Goal: Connect with others: Connect with other users

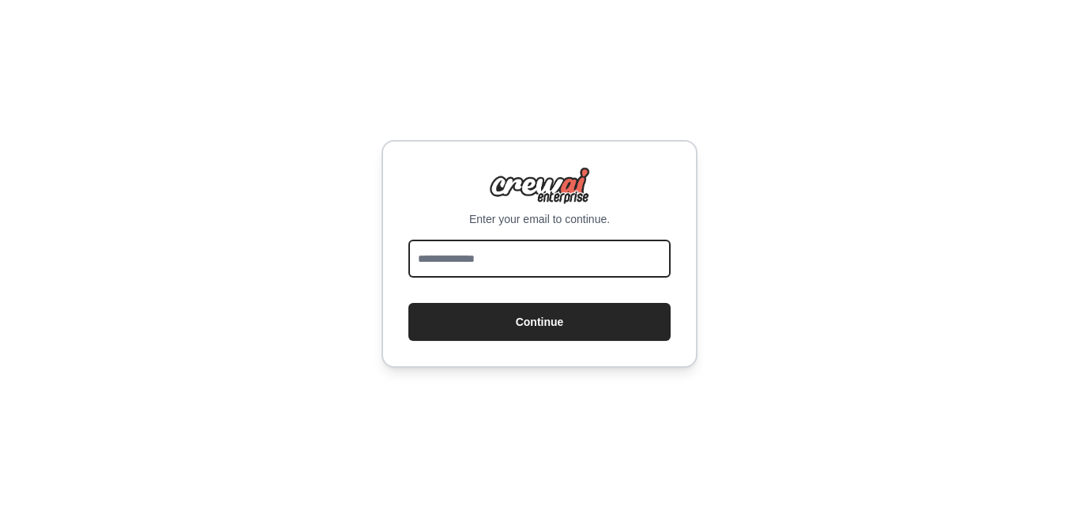
click at [490, 259] on input "email" at bounding box center [540, 258] width 262 height 38
paste input "**********"
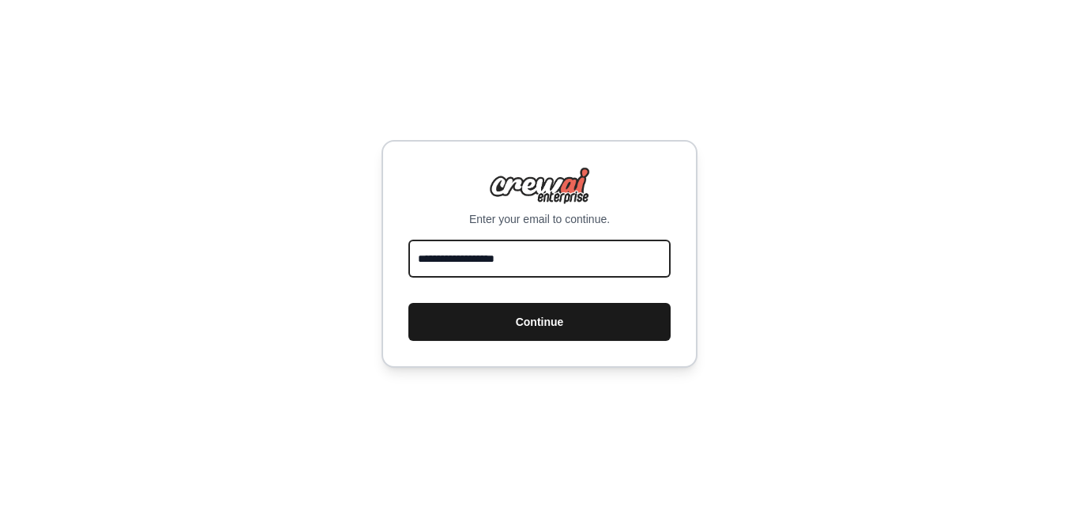
type input "**********"
click at [555, 318] on button "Continue" at bounding box center [540, 322] width 262 height 38
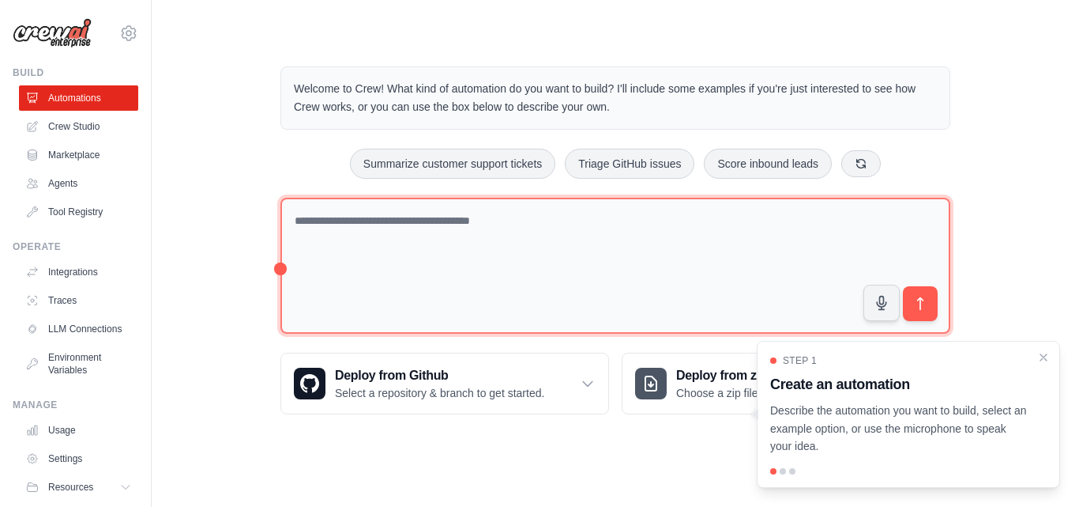
click at [511, 231] on textarea at bounding box center [616, 266] width 670 height 137
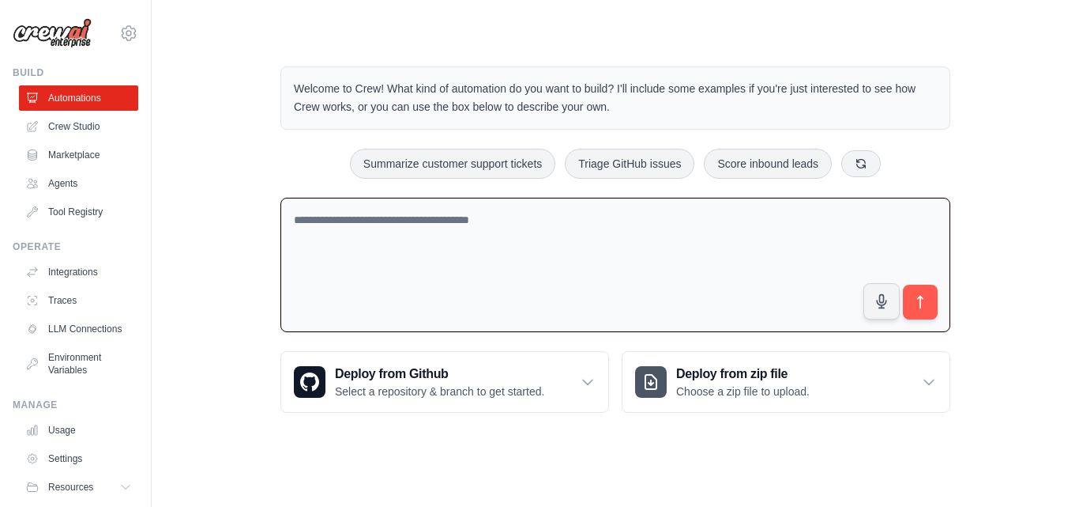
click at [383, 224] on textarea at bounding box center [616, 265] width 670 height 135
paste textarea "**********"
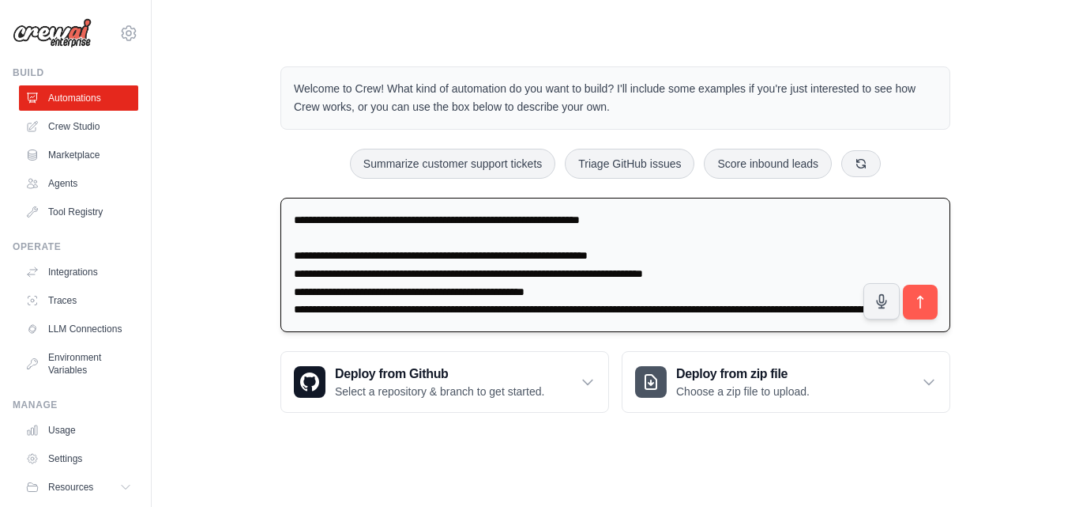
scroll to position [21, 0]
click at [379, 215] on textarea "**********" at bounding box center [616, 265] width 670 height 135
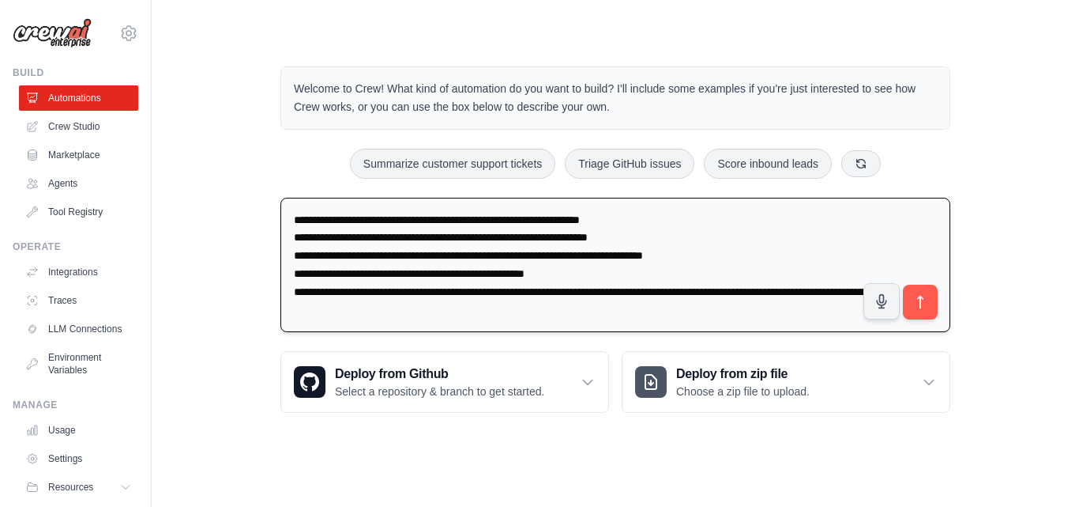
scroll to position [2, 0]
type textarea "**********"
click at [922, 295] on icon "submit" at bounding box center [921, 302] width 17 height 17
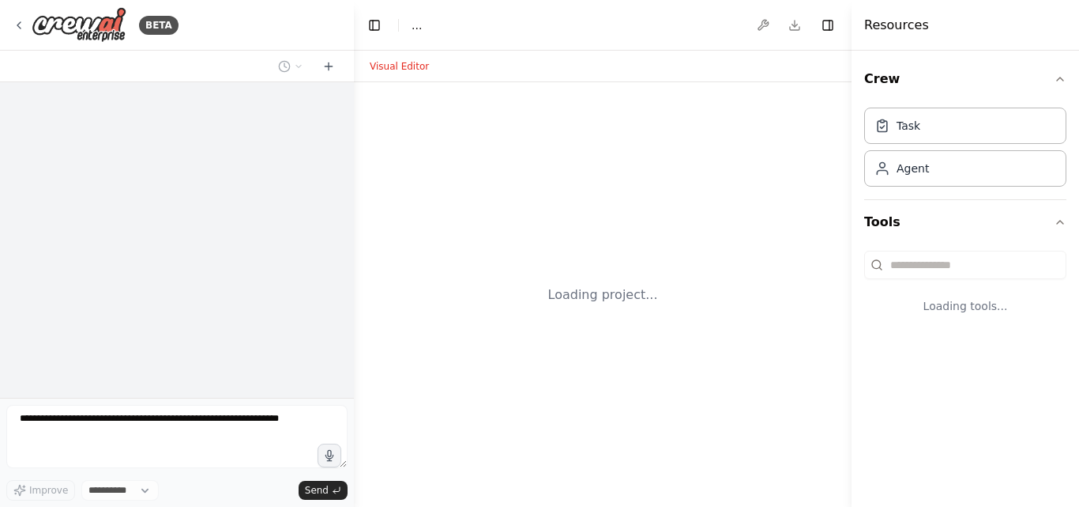
select select "****"
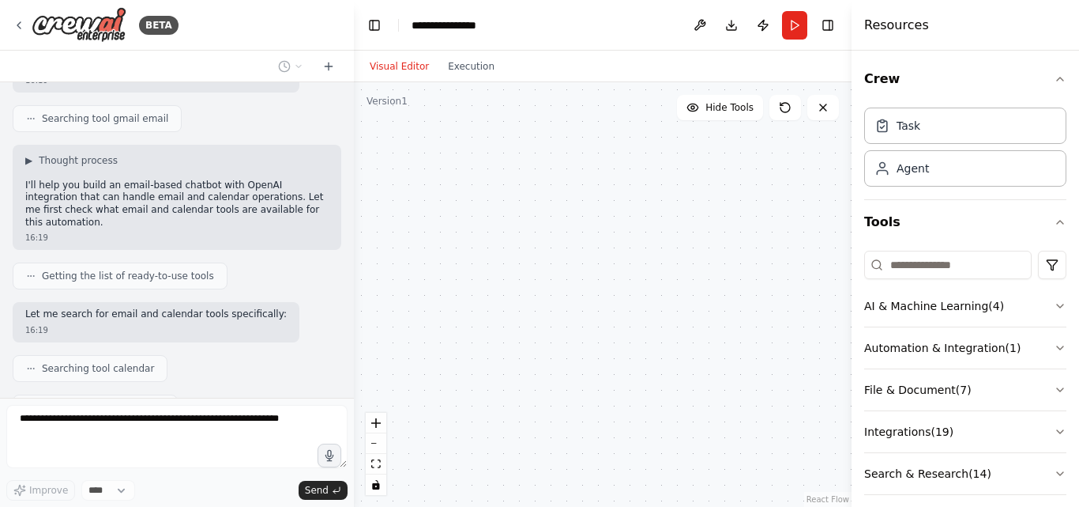
scroll to position [379, 0]
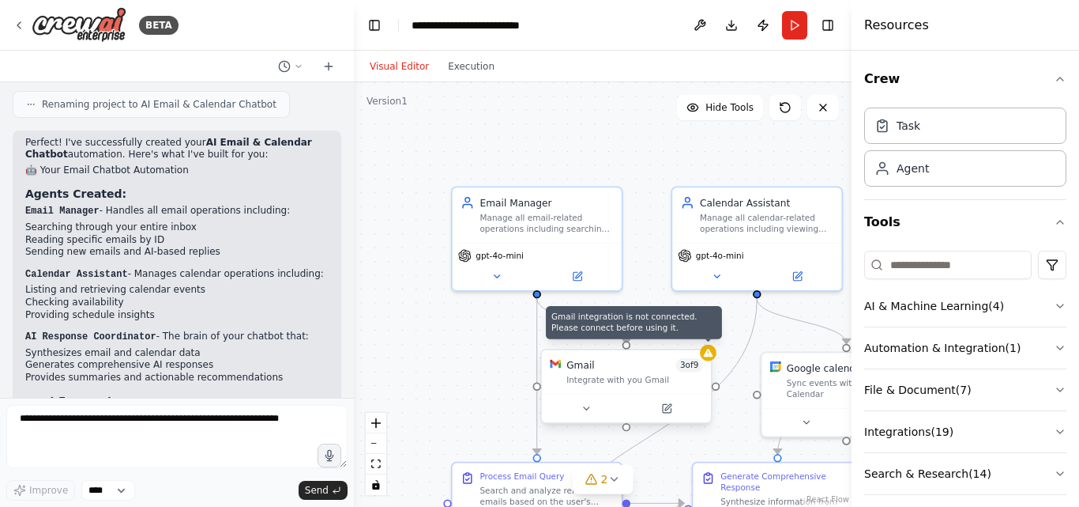
click at [710, 357] on icon at bounding box center [708, 352] width 11 height 11
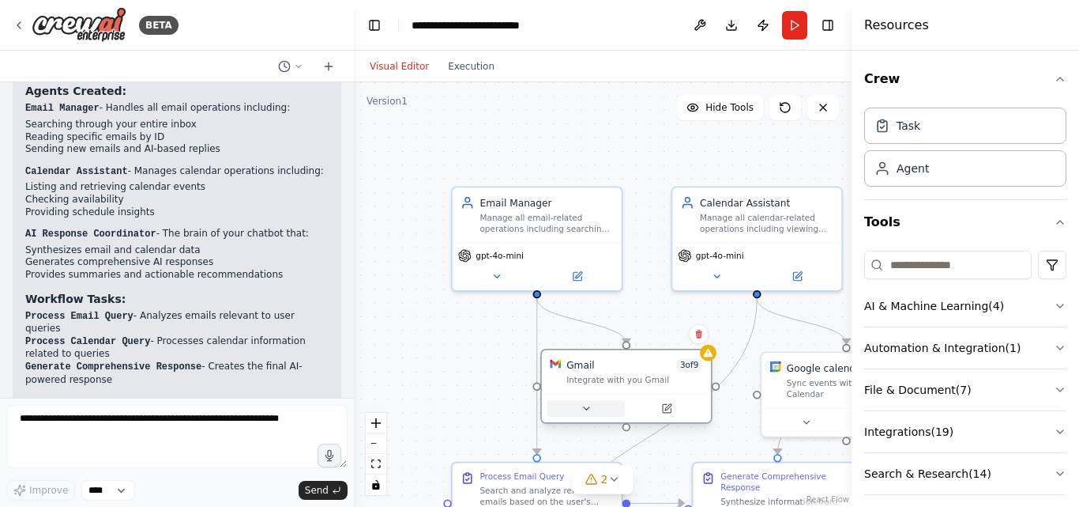
drag, startPoint x: 574, startPoint y: 412, endPoint x: 583, endPoint y: 409, distance: 9.0
click at [581, 409] on button at bounding box center [586, 408] width 77 height 17
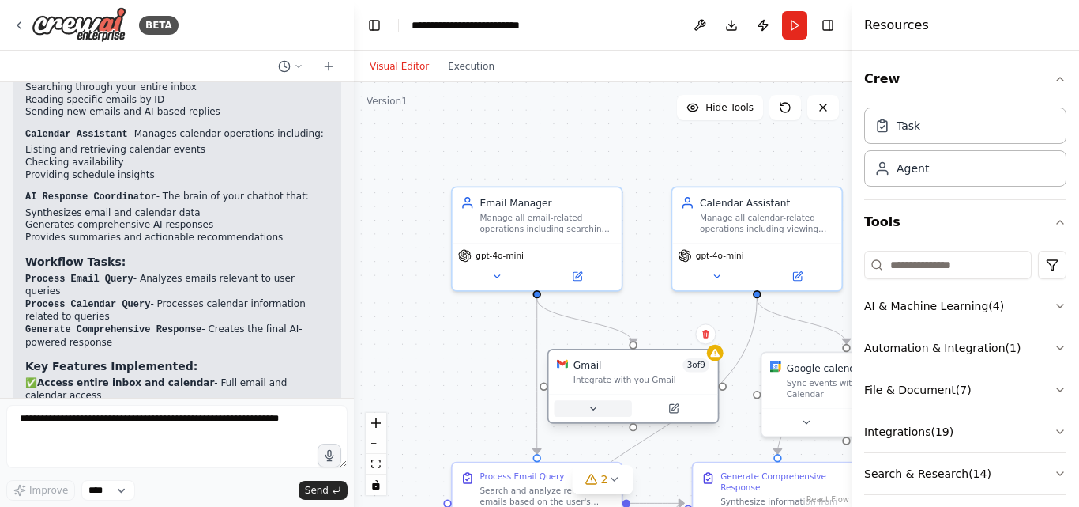
click at [595, 407] on icon at bounding box center [593, 408] width 6 height 2
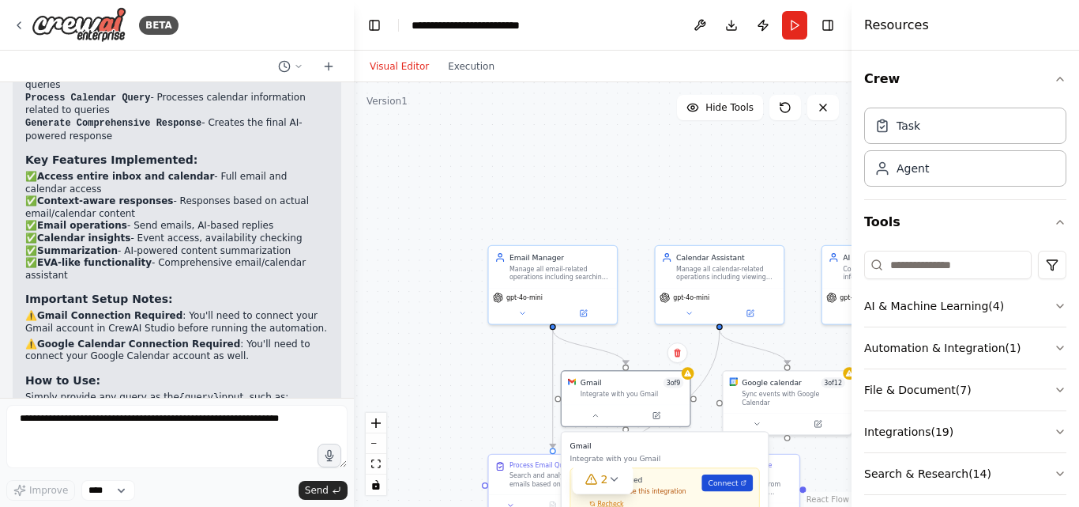
click at [736, 484] on span "Connect" at bounding box center [723, 482] width 30 height 10
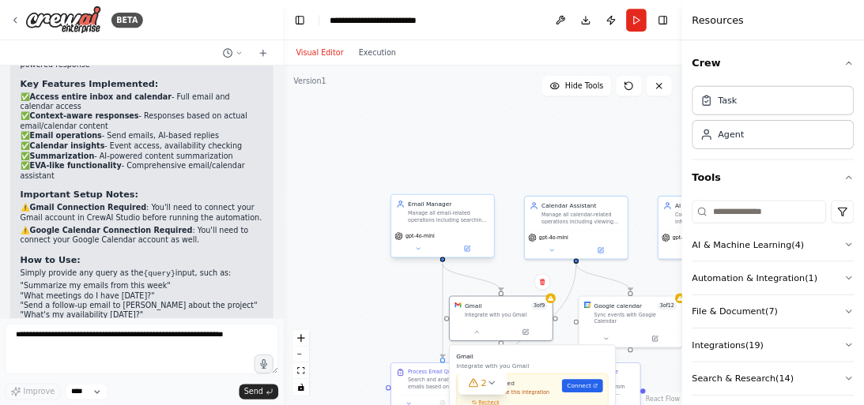
scroll to position [1867, 0]
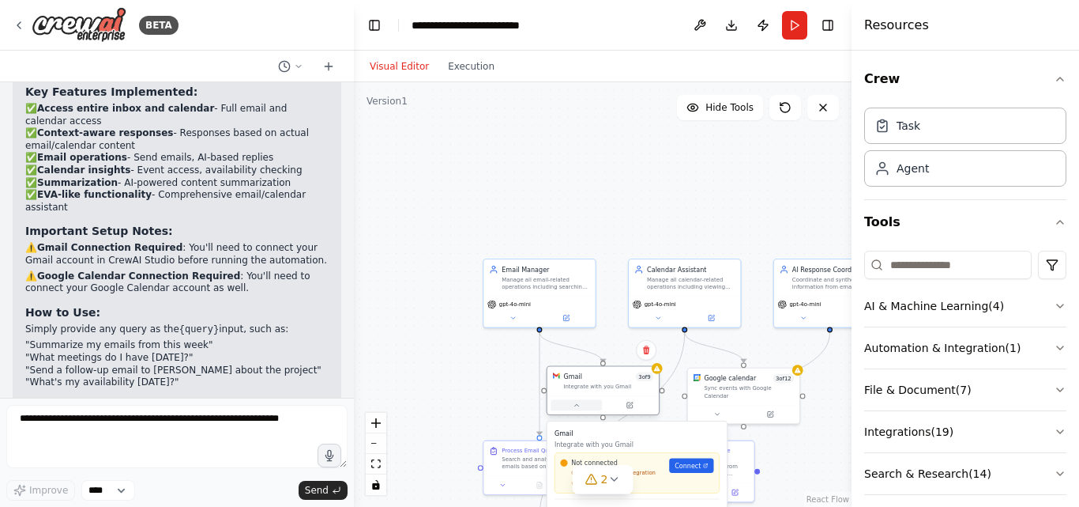
click at [572, 401] on button at bounding box center [576, 405] width 51 height 11
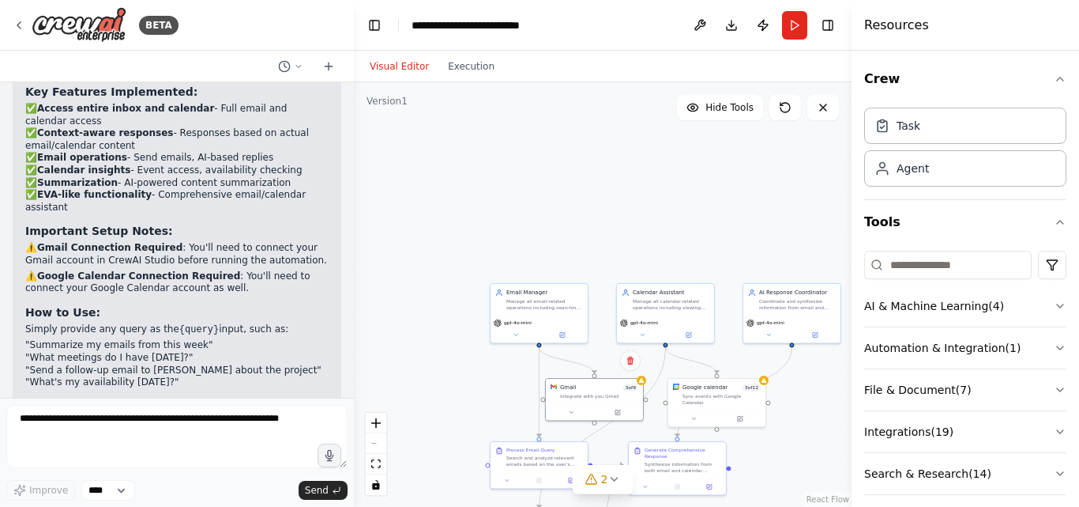
click at [647, 385] on div ".deletable-edge-delete-btn { width: 20px; height: 20px; border: 0px solid #ffff…" at bounding box center [603, 294] width 498 height 424
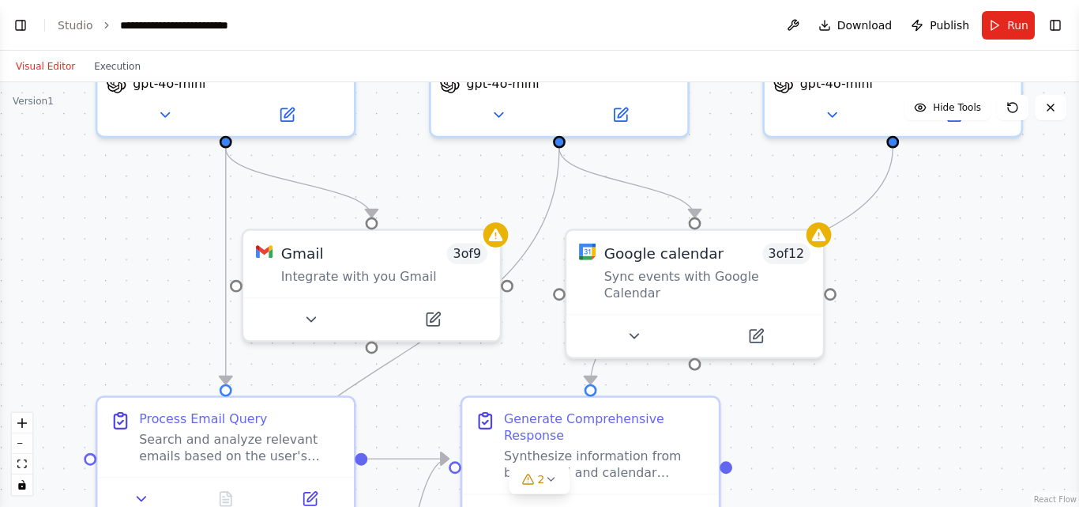
drag, startPoint x: 458, startPoint y: 368, endPoint x: 929, endPoint y: 217, distance: 493.8
click at [929, 217] on div ".deletable-edge-delete-btn { width: 20px; height: 20px; border: 0px solid #ffff…" at bounding box center [539, 294] width 1079 height 424
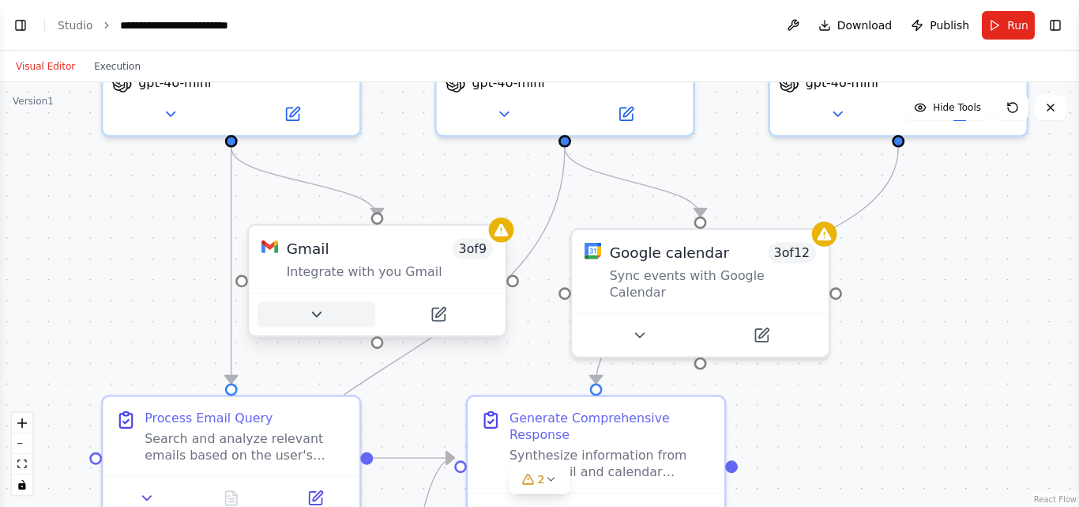
click at [308, 311] on icon at bounding box center [316, 314] width 17 height 17
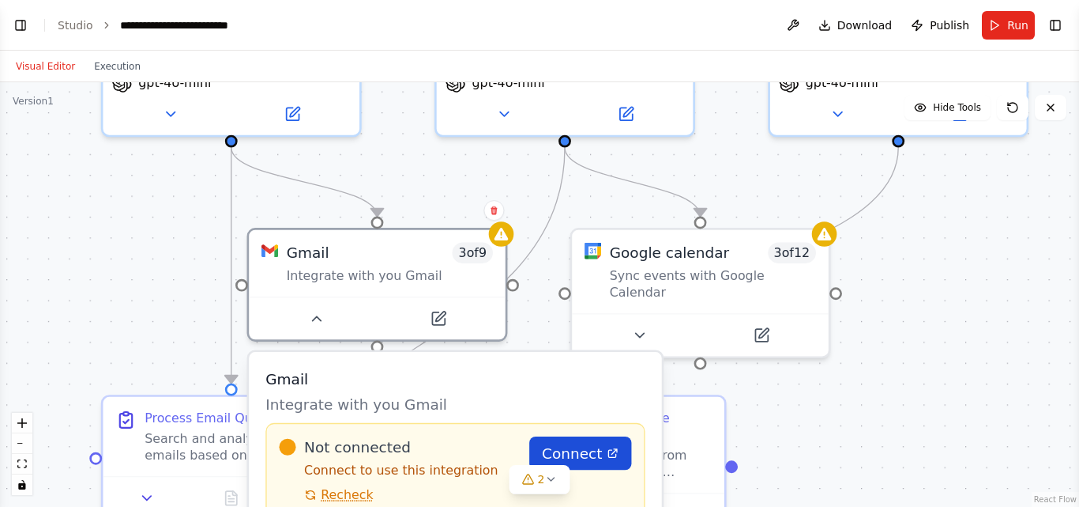
click at [584, 449] on span "Connect" at bounding box center [572, 453] width 60 height 21
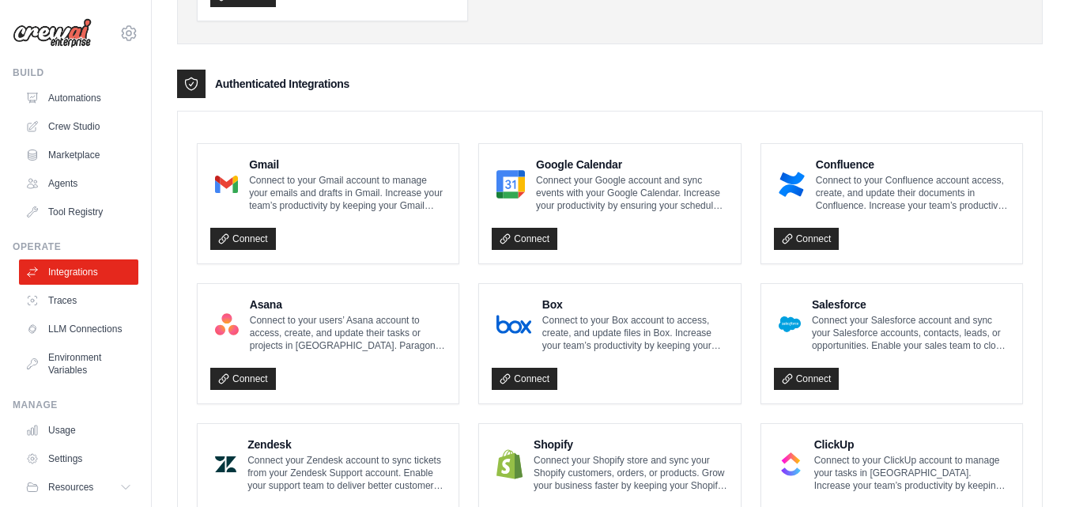
scroll to position [395, 0]
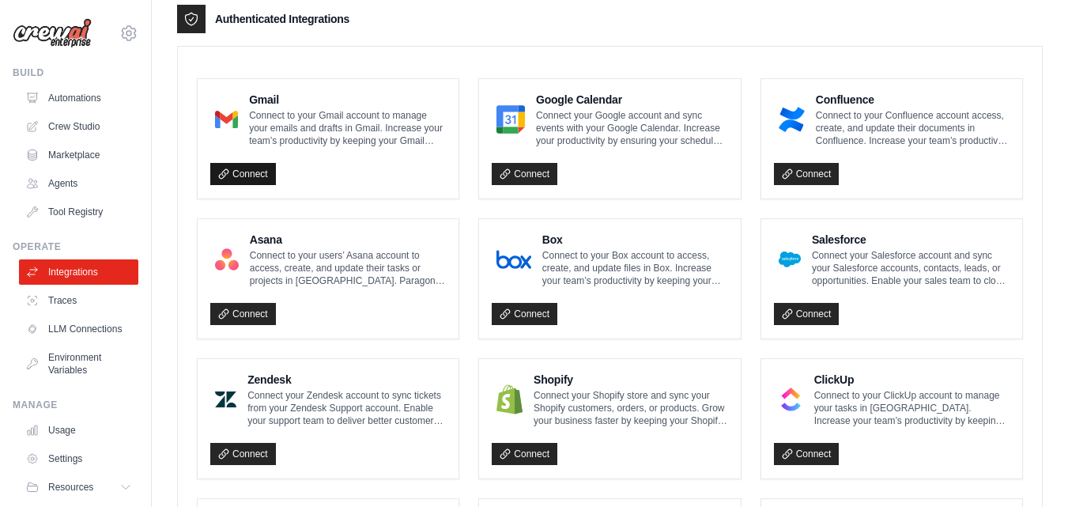
click at [235, 177] on link "Connect" at bounding box center [243, 174] width 66 height 22
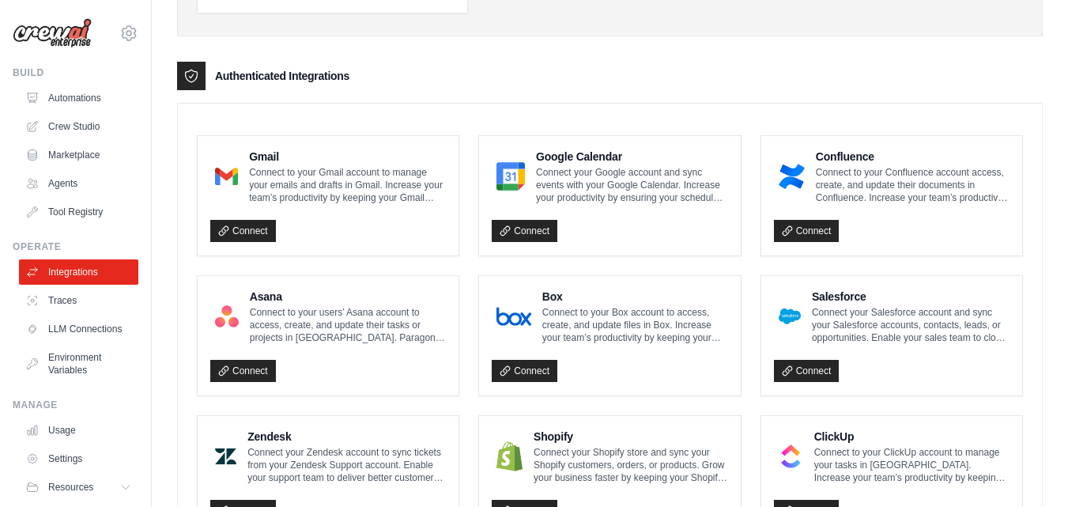
scroll to position [395, 0]
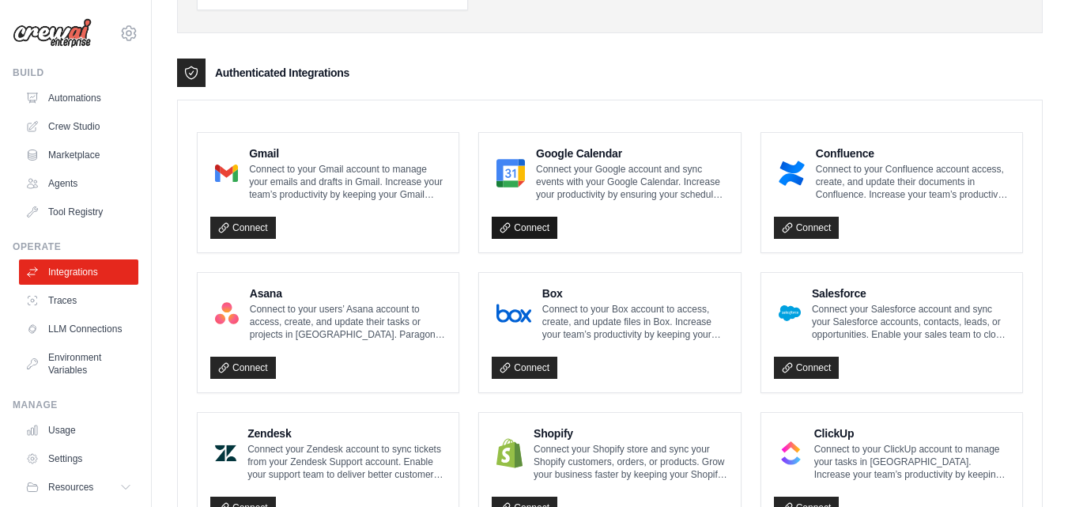
click at [510, 230] on icon at bounding box center [504, 227] width 11 height 11
click at [238, 232] on link "Connect" at bounding box center [243, 228] width 66 height 22
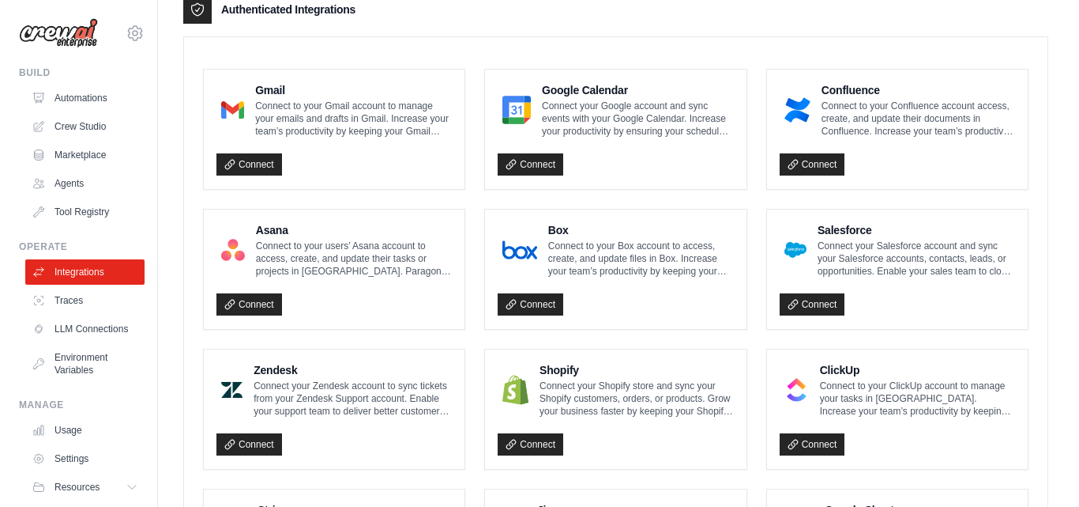
scroll to position [316, 0]
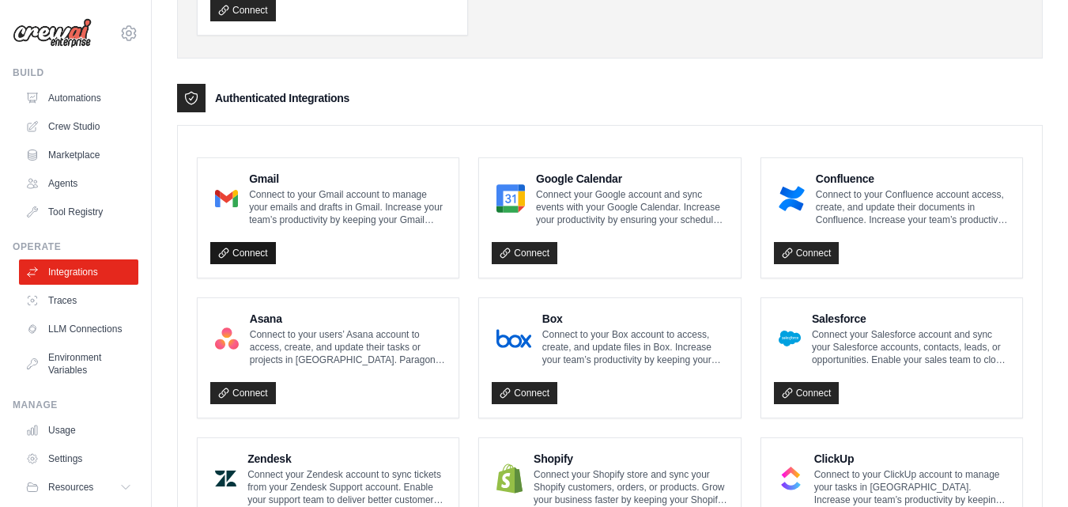
click at [234, 258] on link "Connect" at bounding box center [243, 253] width 66 height 22
